Goal: Task Accomplishment & Management: Manage account settings

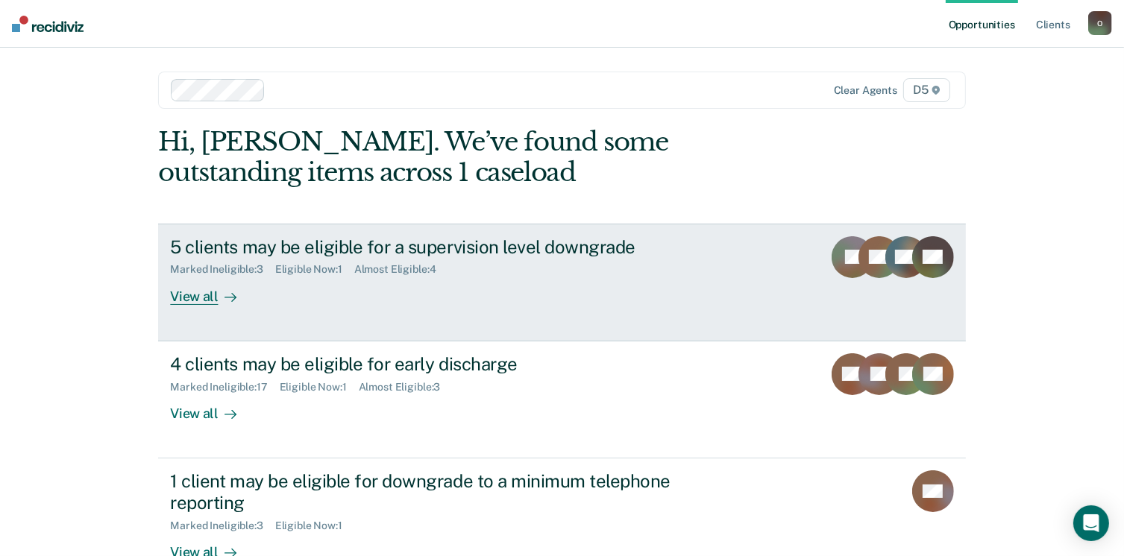
click at [199, 290] on div "View all" at bounding box center [212, 290] width 84 height 29
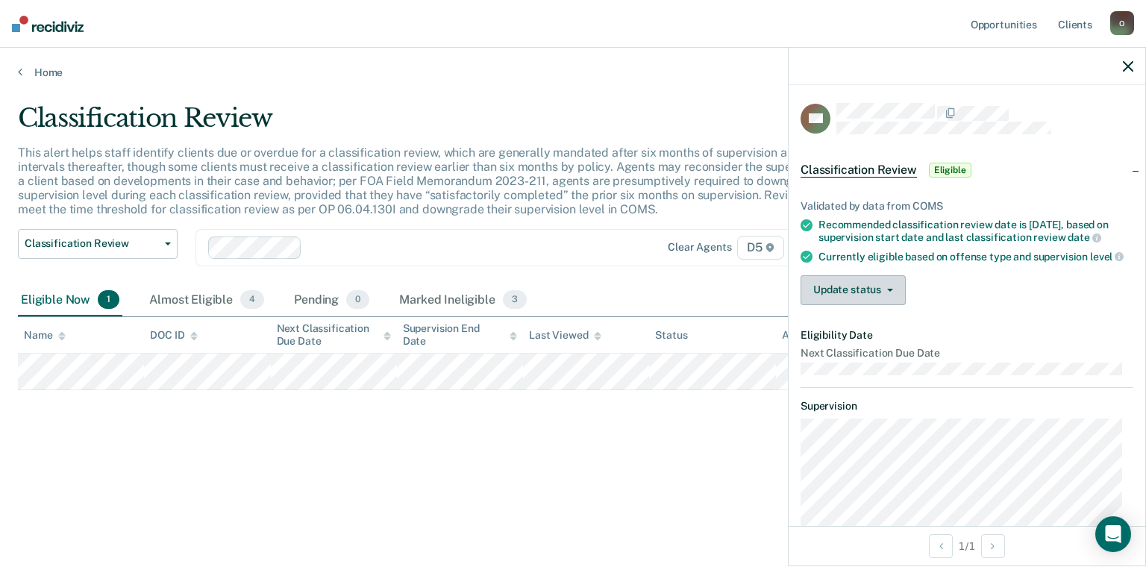
click at [868, 289] on button "Update status" at bounding box center [852, 290] width 105 height 30
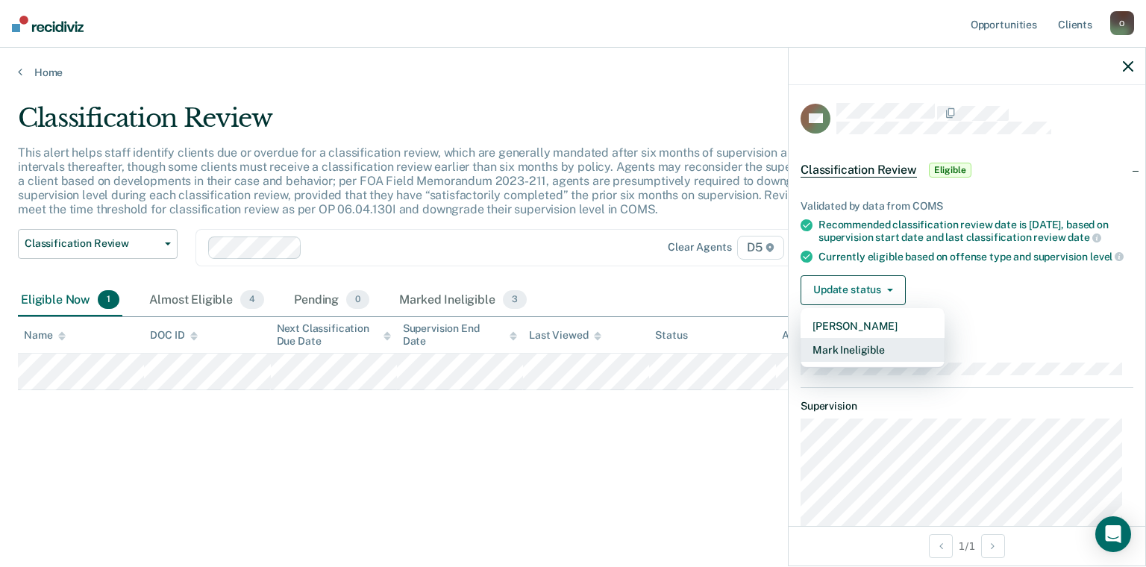
click at [850, 361] on button "Mark Ineligible" at bounding box center [872, 350] width 144 height 24
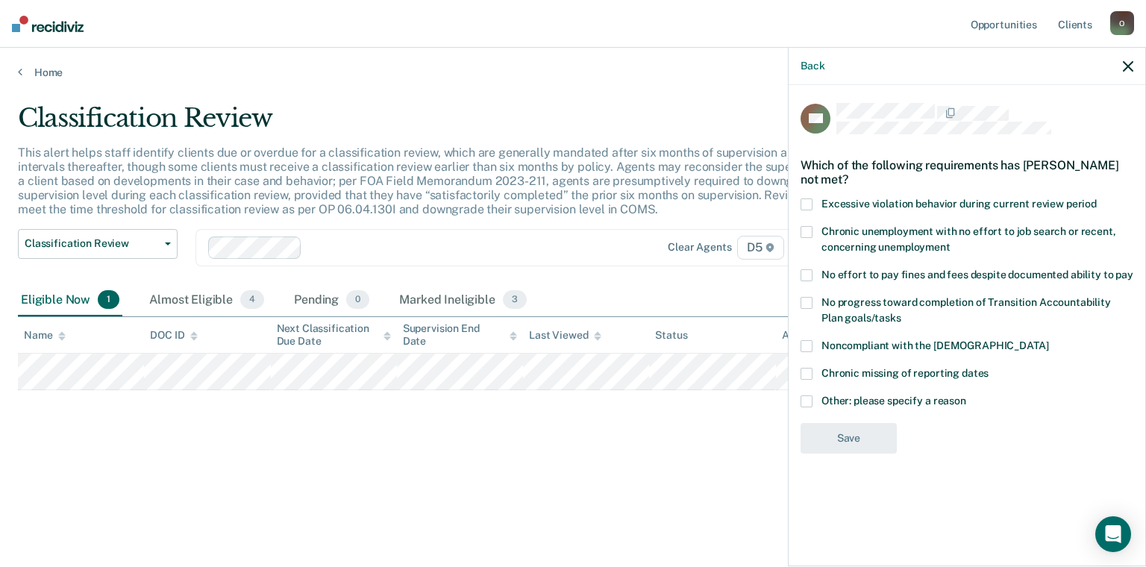
click at [806, 395] on span at bounding box center [806, 401] width 12 height 12
click at [966, 395] on input "Other: please specify a reason" at bounding box center [966, 395] width 0 height 0
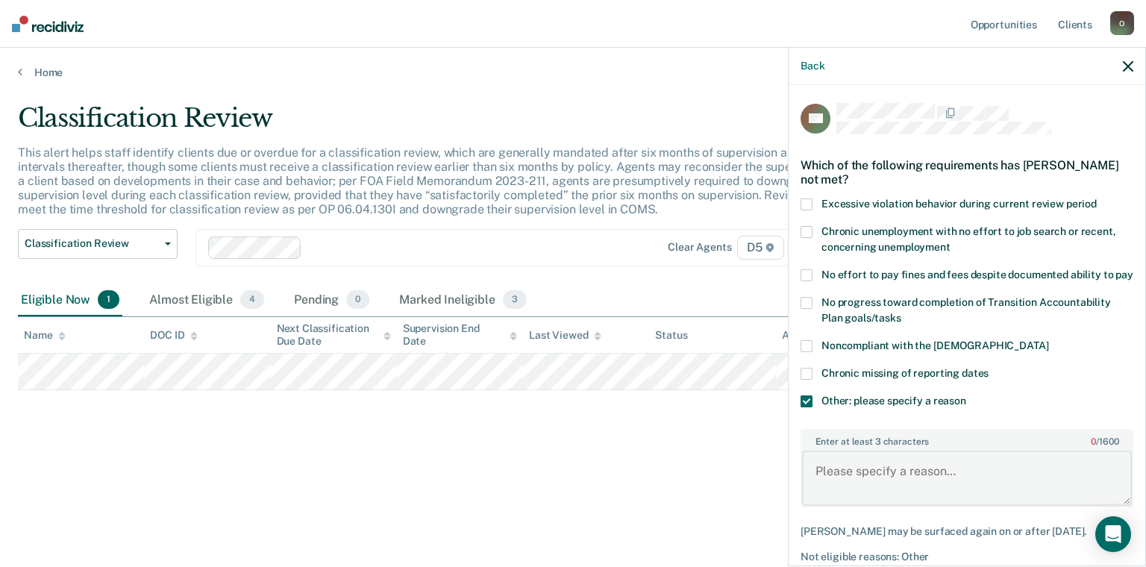
click at [883, 492] on textarea "Enter at least 3 characters 0 / 1600" at bounding box center [967, 477] width 330 height 55
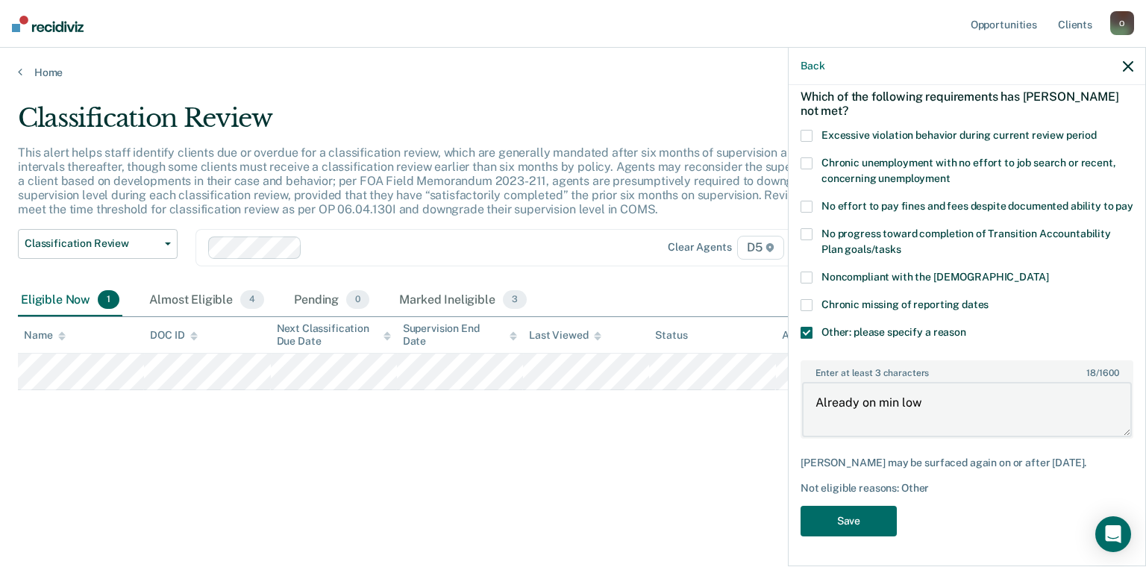
scroll to position [81, 0]
type textarea "Already on min low"
click at [842, 515] on button "Save" at bounding box center [848, 521] width 96 height 31
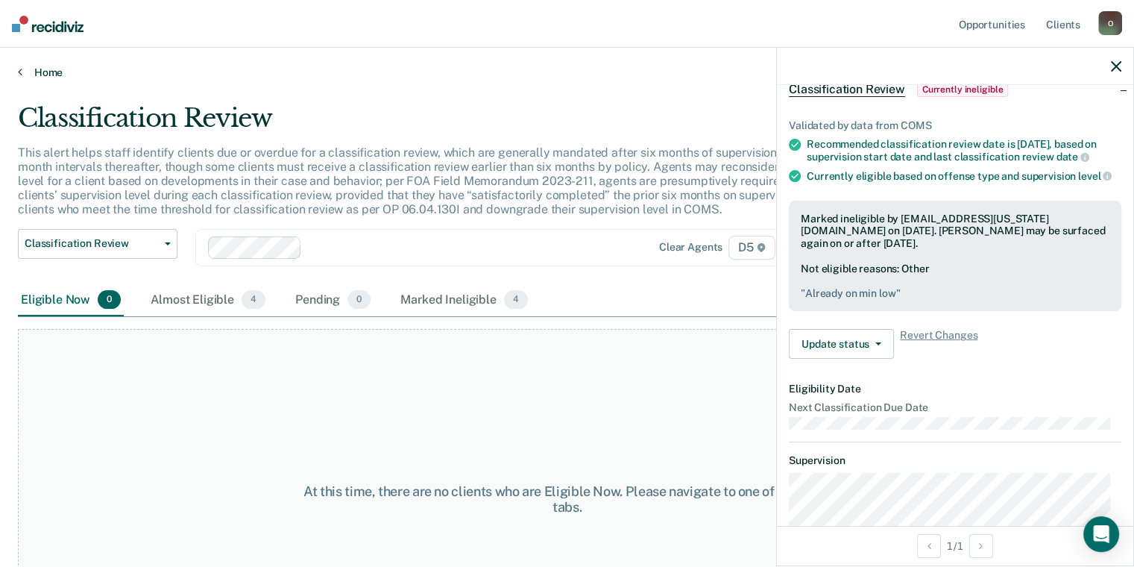
click at [45, 69] on link "Home" at bounding box center [567, 72] width 1099 height 13
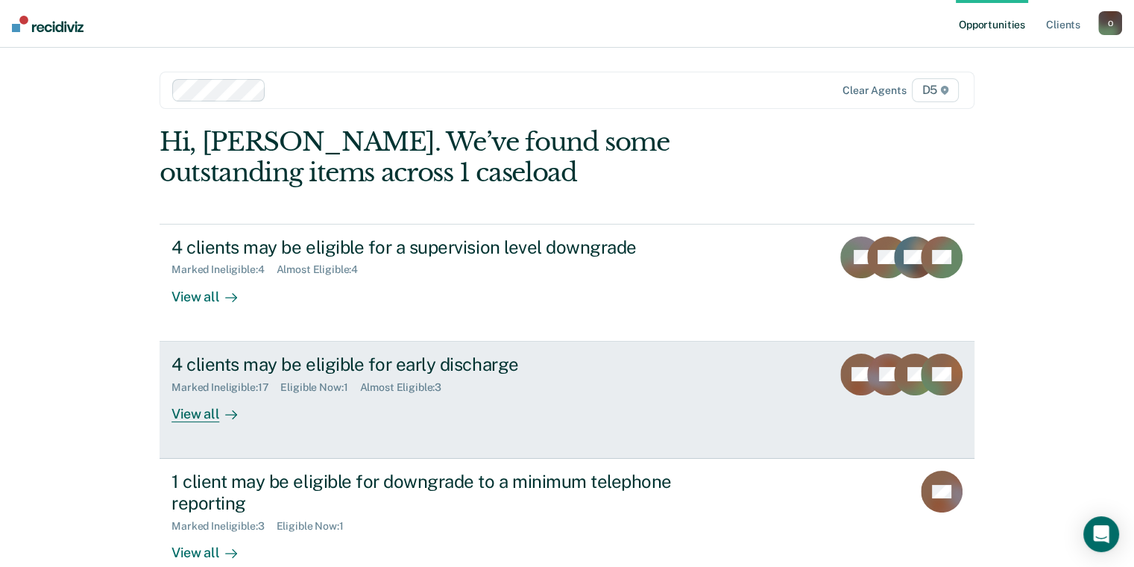
click at [192, 415] on div "View all" at bounding box center [214, 407] width 84 height 29
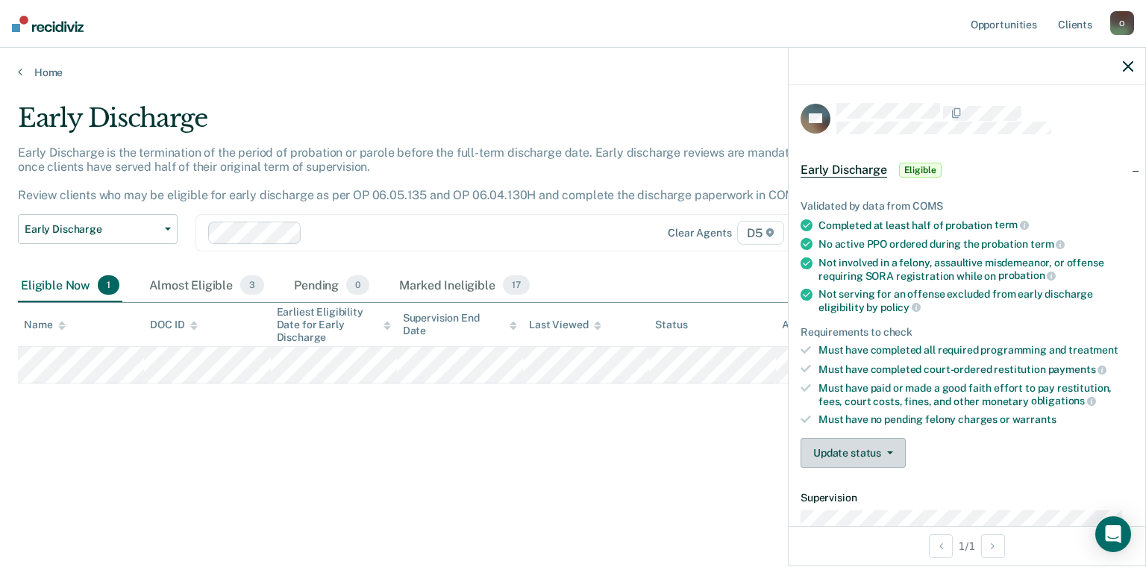
click at [889, 445] on button "Update status" at bounding box center [852, 453] width 105 height 30
click at [850, 509] on button "Mark Ineligible" at bounding box center [872, 512] width 144 height 24
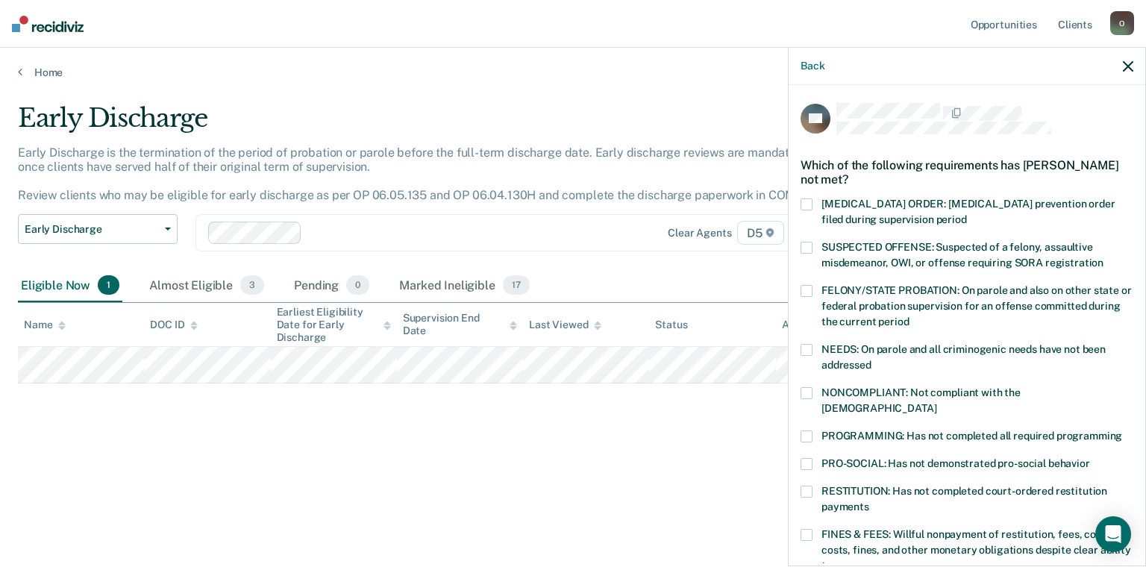
click at [806, 244] on span at bounding box center [806, 248] width 12 height 12
click at [1103, 257] on input "SUSPECTED OFFENSE: Suspected of a felony, assaultive misdemeanor, OWI, or offen…" at bounding box center [1103, 257] width 0 height 0
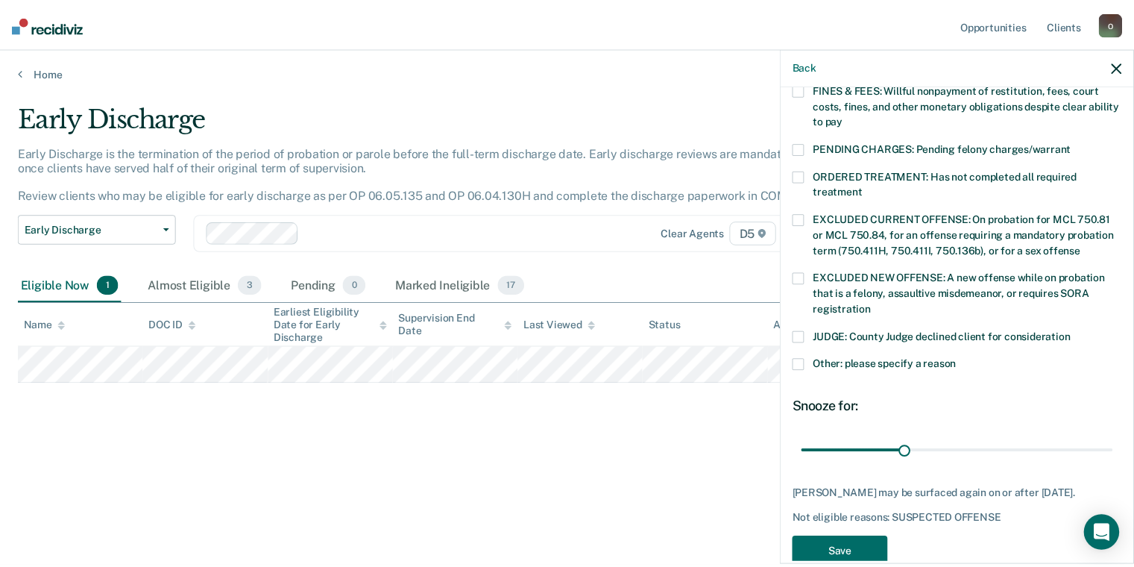
scroll to position [448, 0]
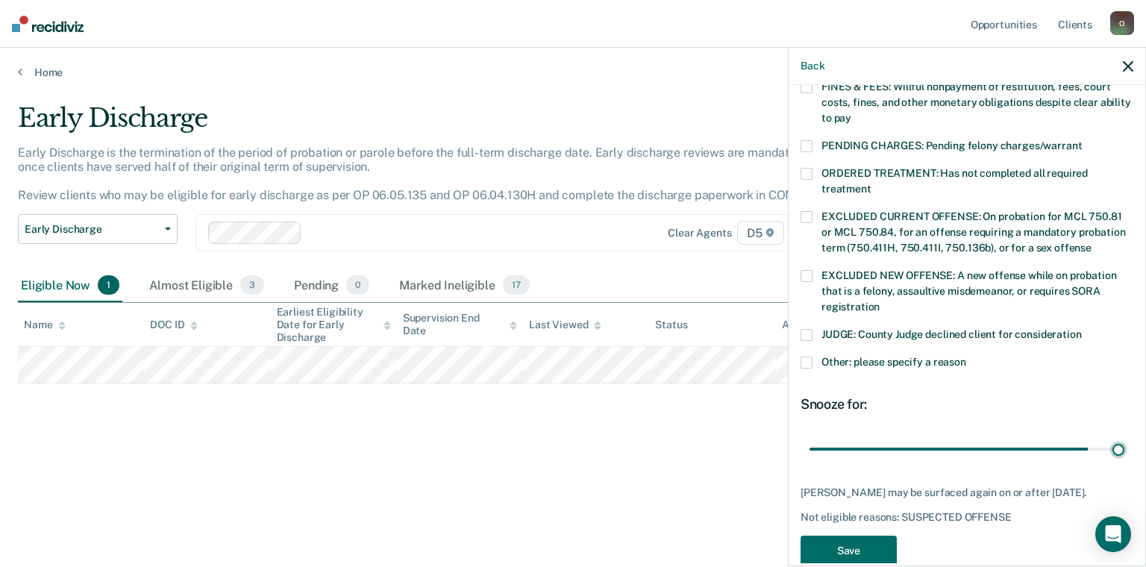
drag, startPoint x: 905, startPoint y: 430, endPoint x: 1117, endPoint y: 434, distance: 212.6
type input "90"
click at [1117, 436] on input "range" at bounding box center [966, 449] width 315 height 26
click at [844, 541] on button "Save" at bounding box center [848, 551] width 96 height 31
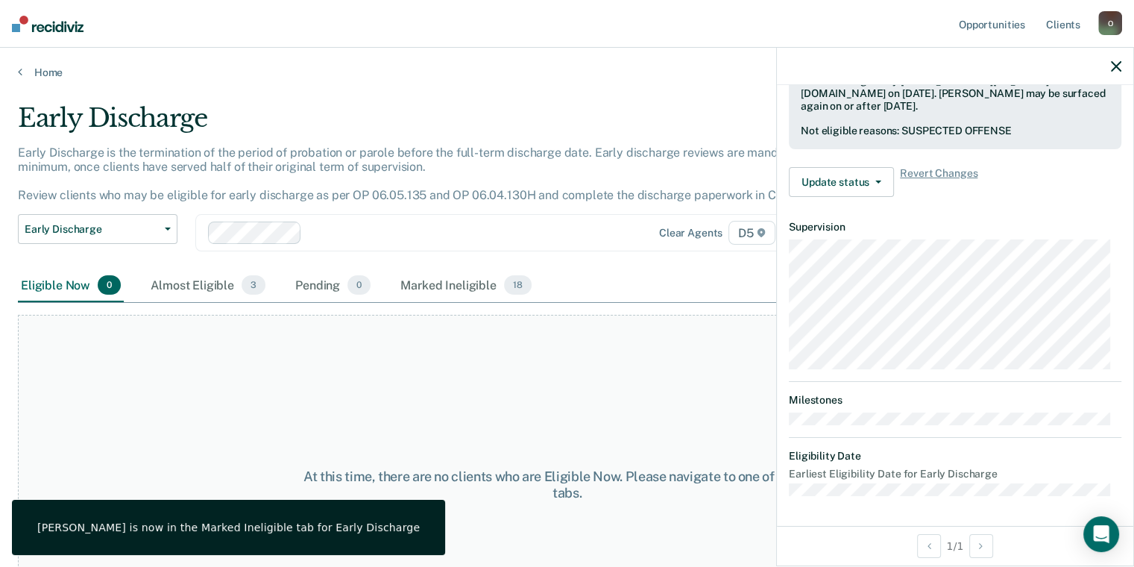
scroll to position [376, 0]
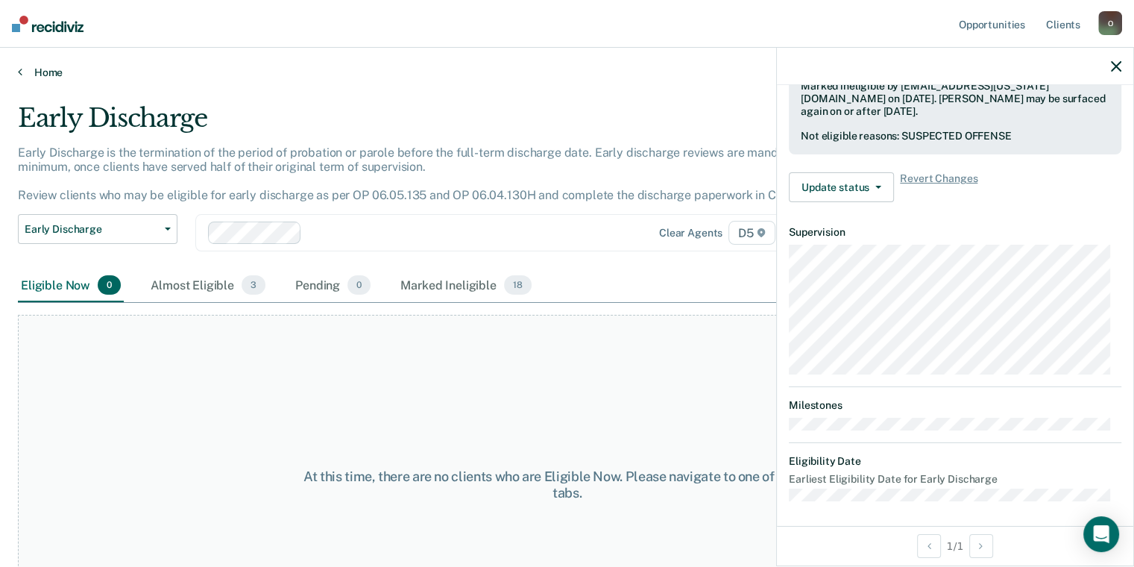
click at [39, 75] on link "Home" at bounding box center [567, 72] width 1099 height 13
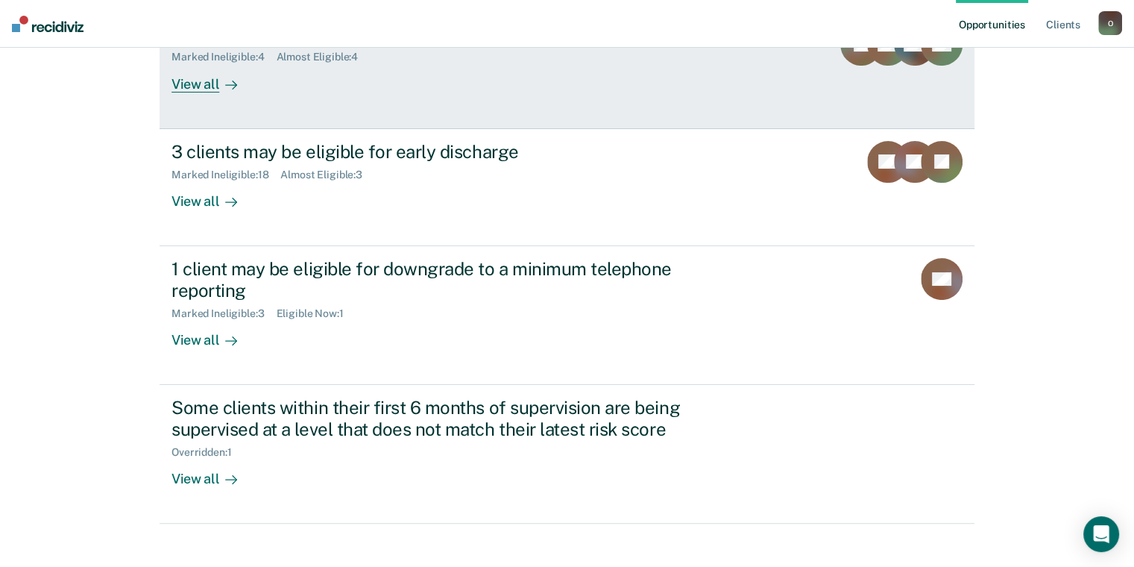
scroll to position [227, 0]
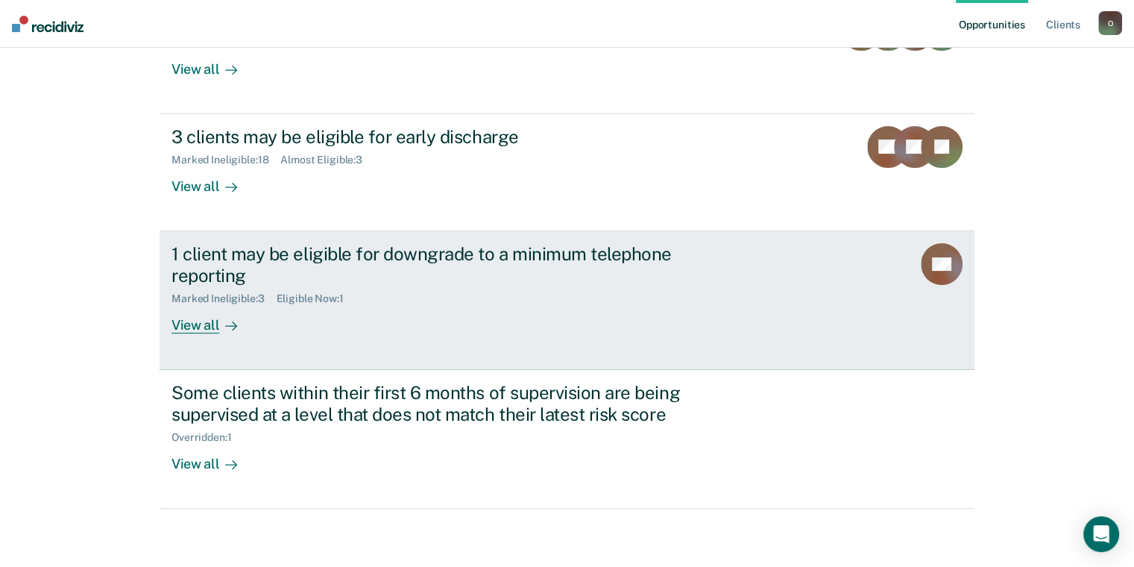
click at [203, 327] on div "View all" at bounding box center [214, 318] width 84 height 29
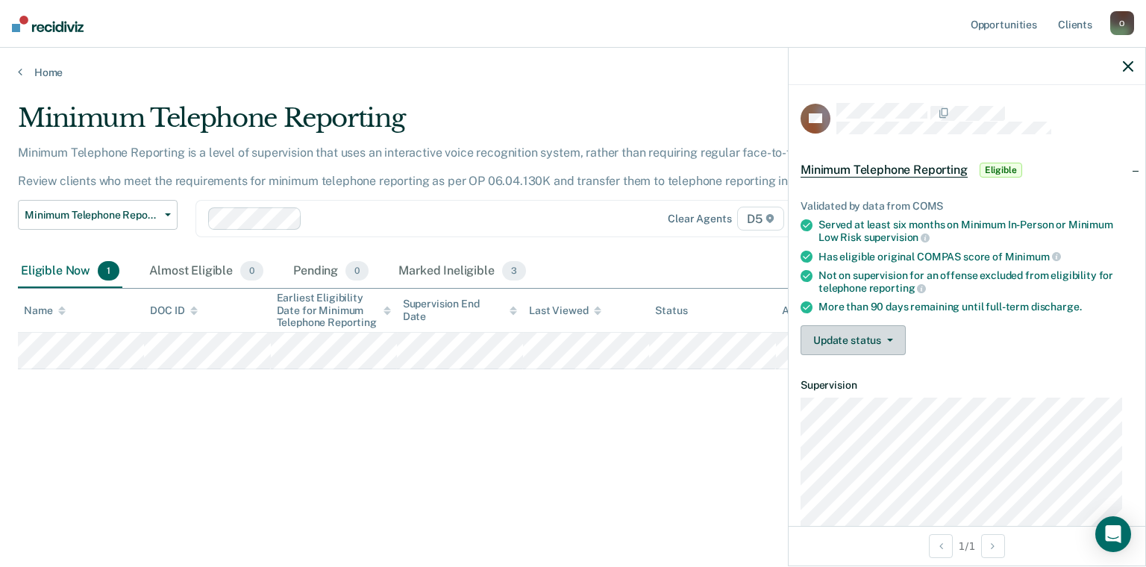
click at [838, 341] on button "Update status" at bounding box center [852, 340] width 105 height 30
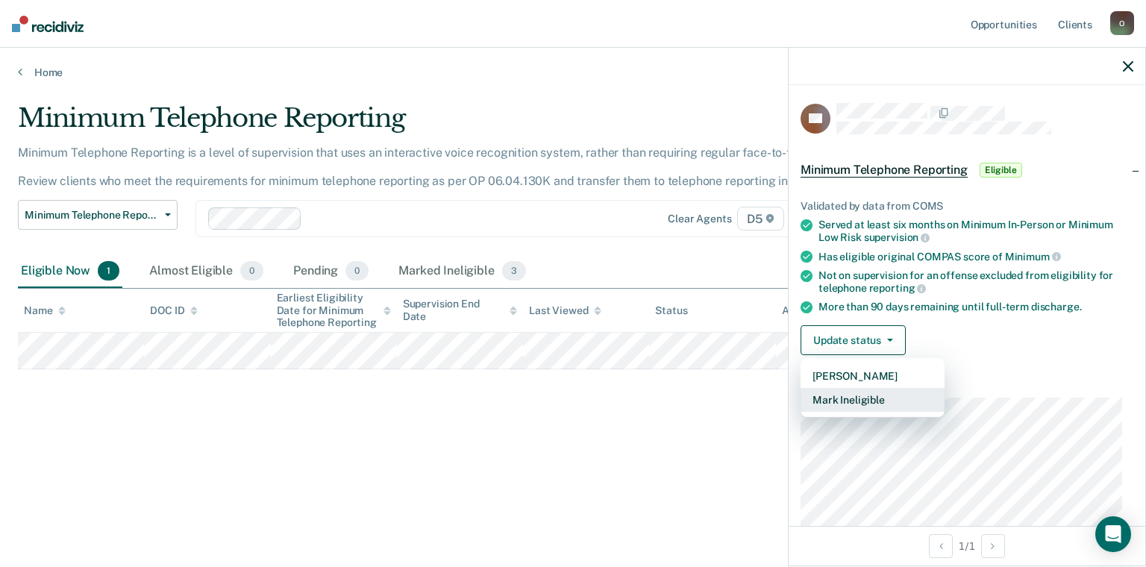
click at [864, 393] on button "Mark Ineligible" at bounding box center [872, 400] width 144 height 24
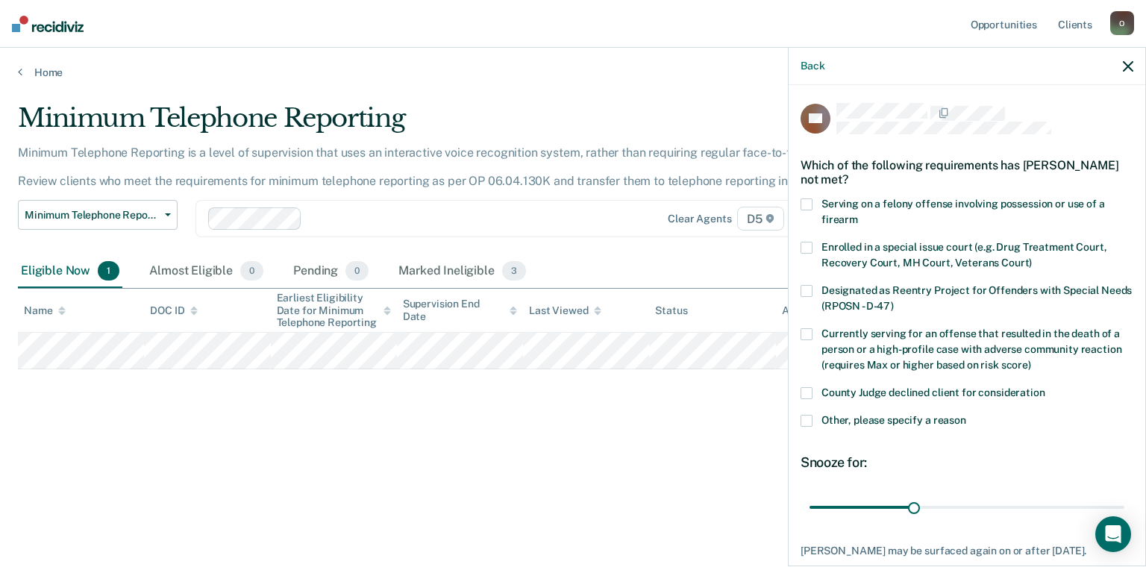
click at [803, 388] on span at bounding box center [806, 393] width 12 height 12
click at [1045, 387] on input "County Judge declined client for consideration" at bounding box center [1045, 387] width 0 height 0
drag, startPoint x: 911, startPoint y: 508, endPoint x: 1122, endPoint y: 503, distance: 211.1
type input "90"
click at [1122, 503] on input "range" at bounding box center [966, 508] width 315 height 26
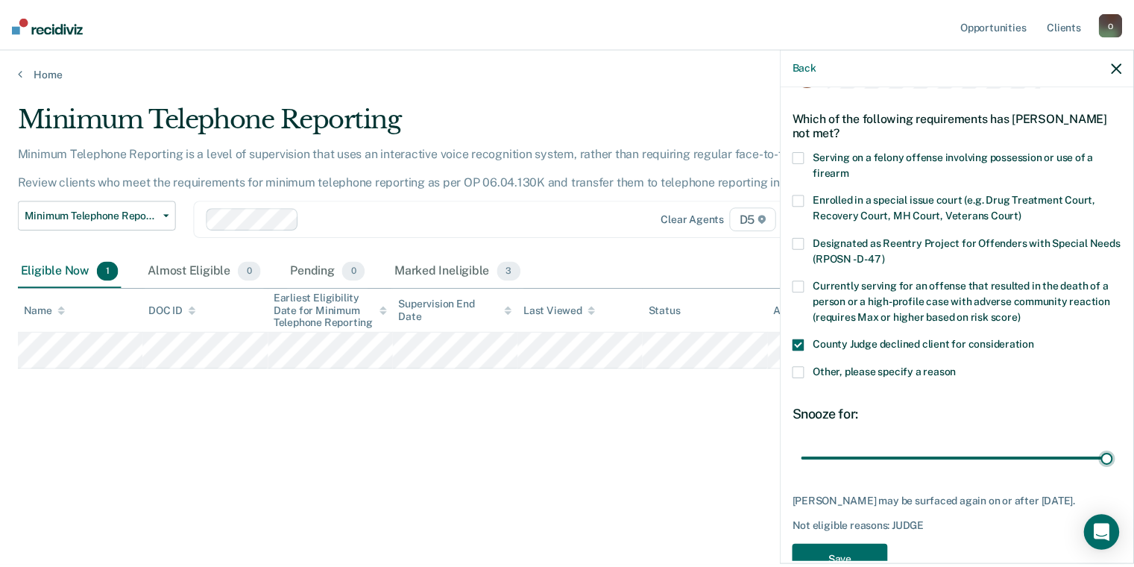
scroll to position [98, 0]
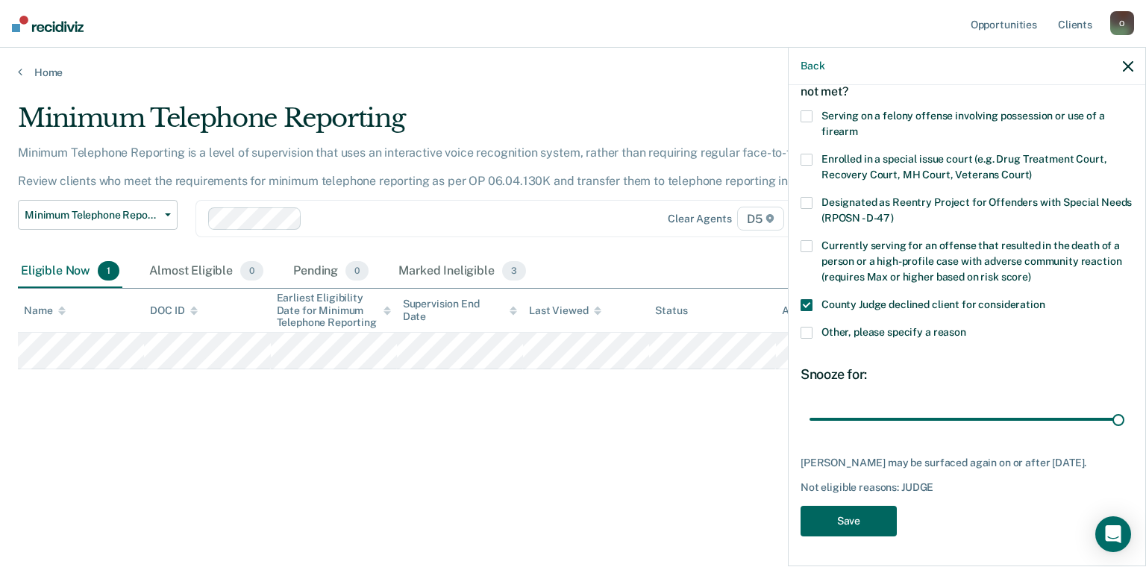
click at [868, 515] on button "Save" at bounding box center [848, 521] width 96 height 31
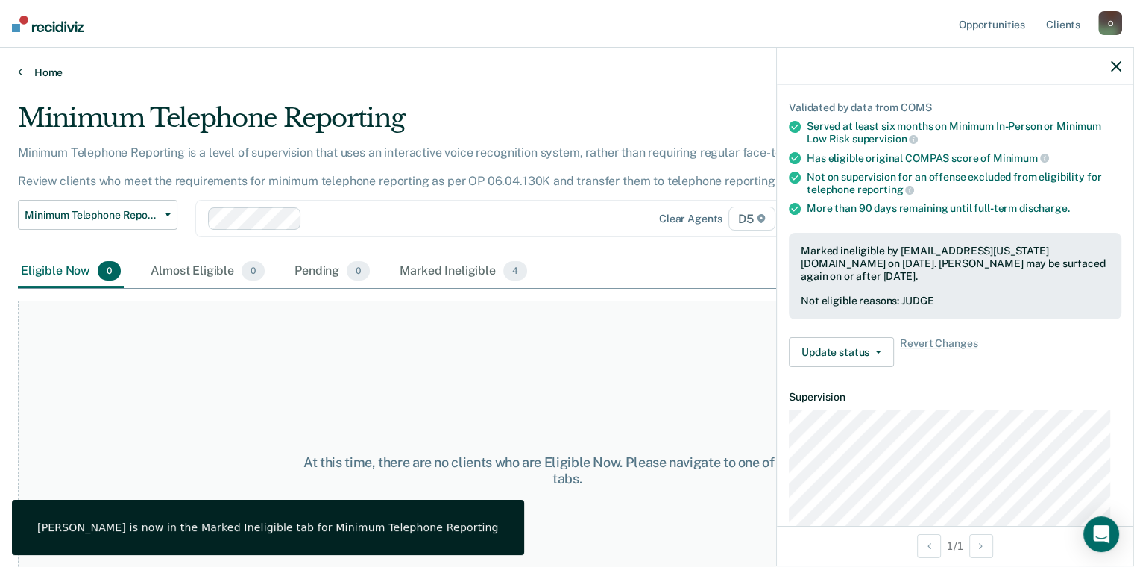
click at [21, 70] on icon at bounding box center [20, 72] width 4 height 12
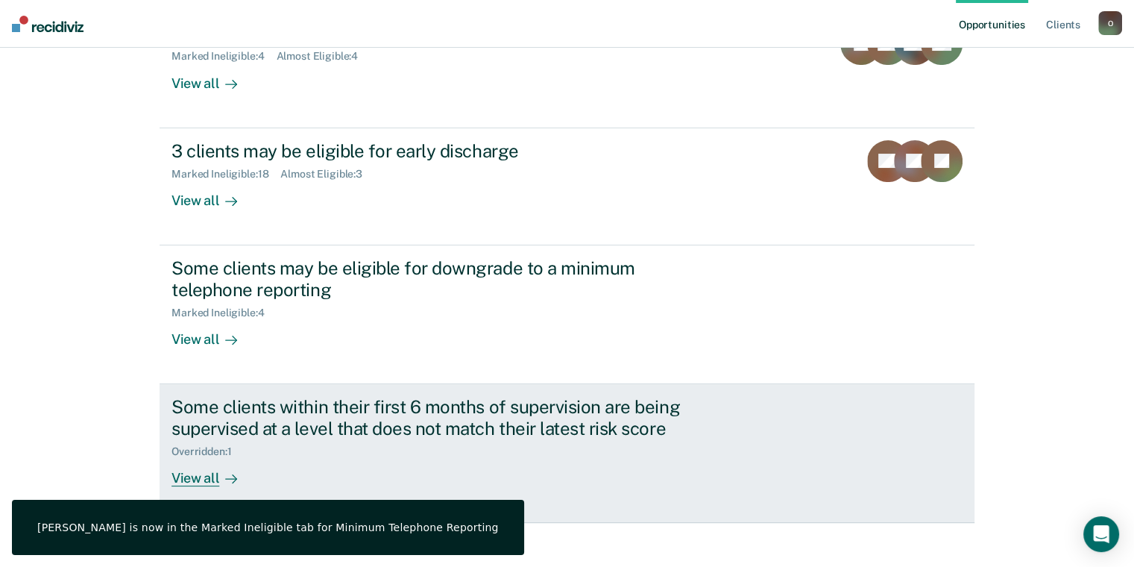
scroll to position [227, 0]
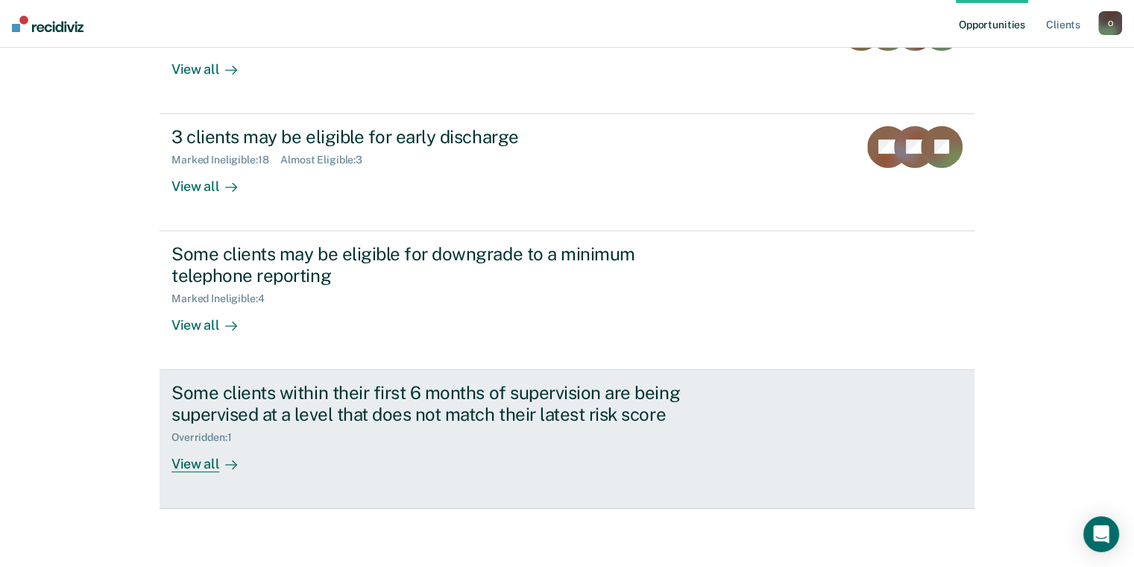
click at [195, 462] on div "View all" at bounding box center [214, 457] width 84 height 29
